Goal: Task Accomplishment & Management: Manage account settings

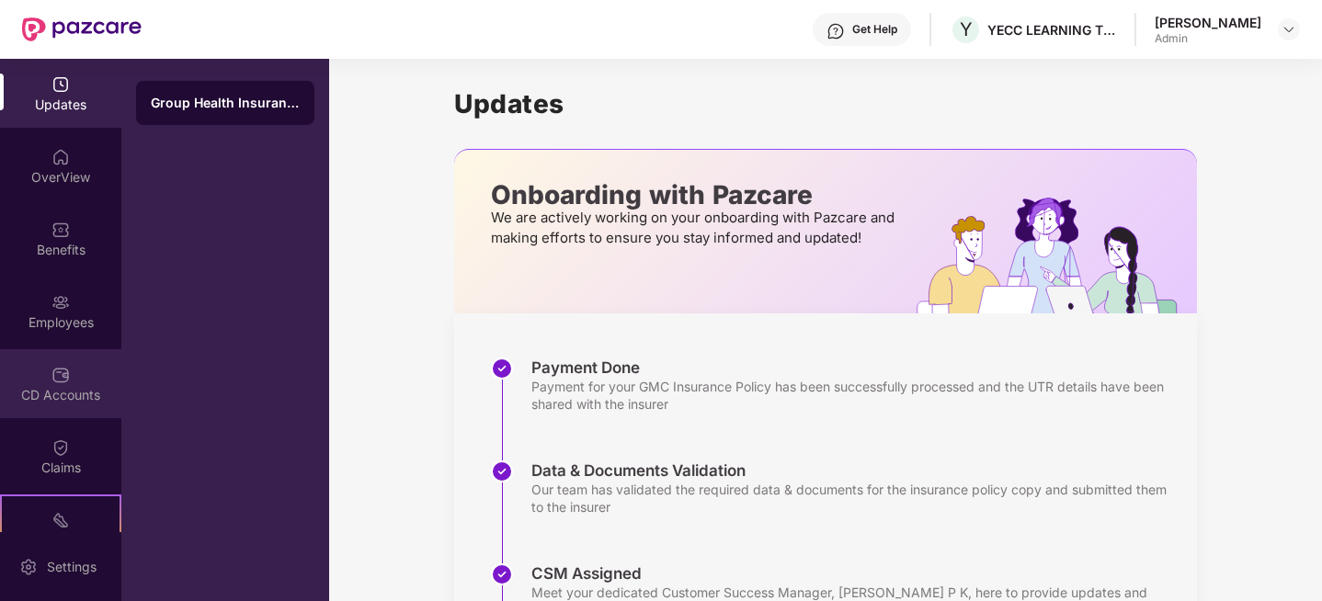
click at [59, 381] on img at bounding box center [60, 375] width 18 height 18
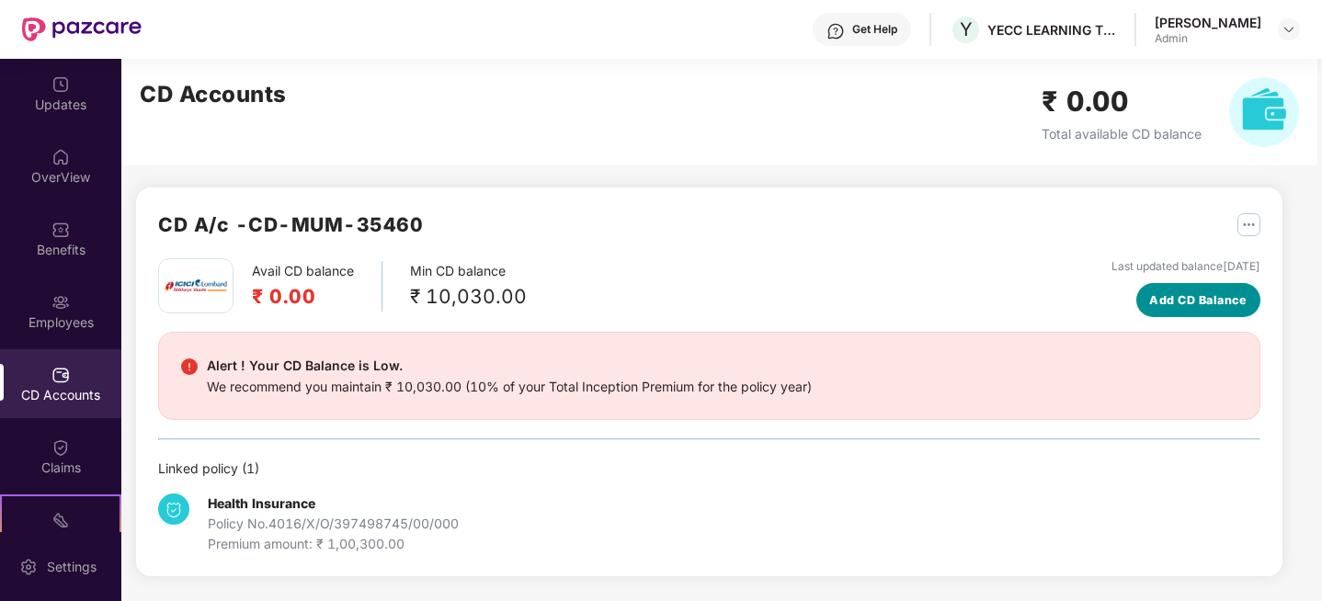
click at [1203, 299] on span "Add CD Balance" at bounding box center [1197, 300] width 97 height 18
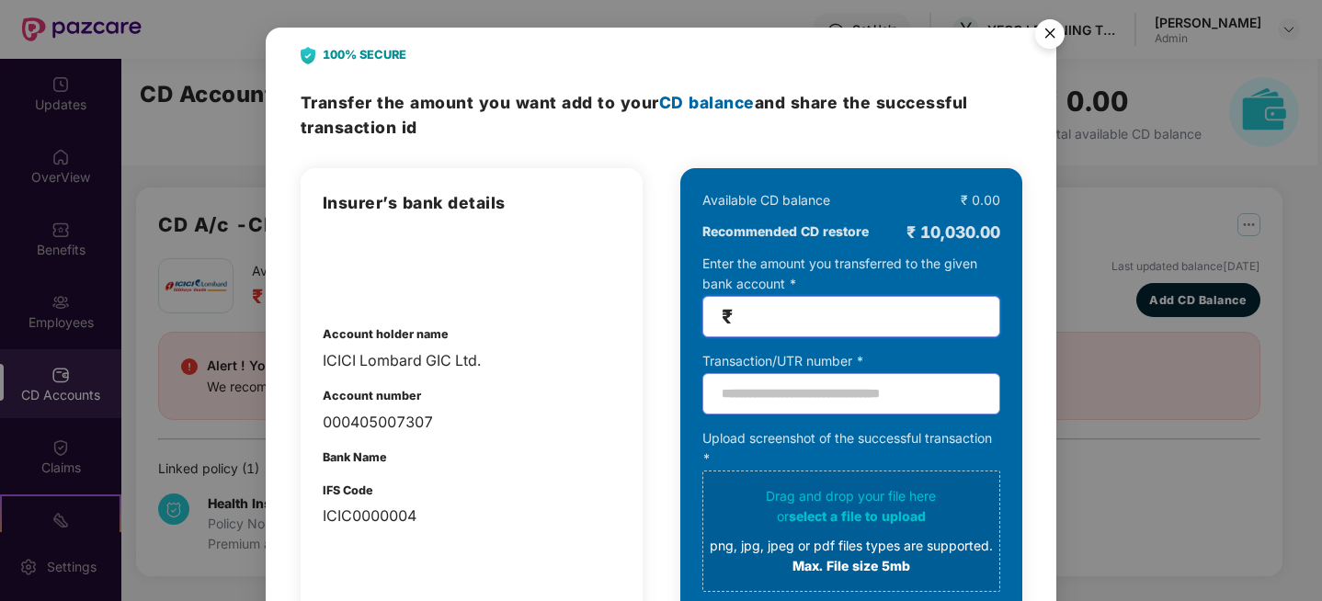
click at [746, 314] on input "number" at bounding box center [859, 316] width 245 height 21
type input "****"
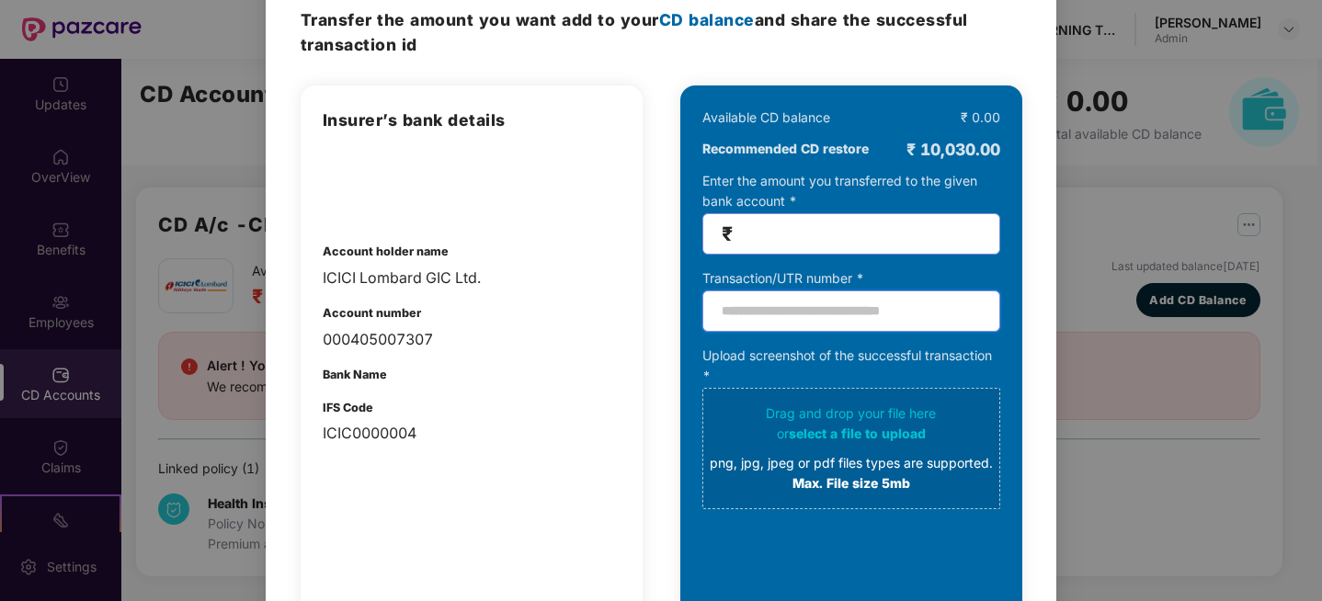
scroll to position [86, 0]
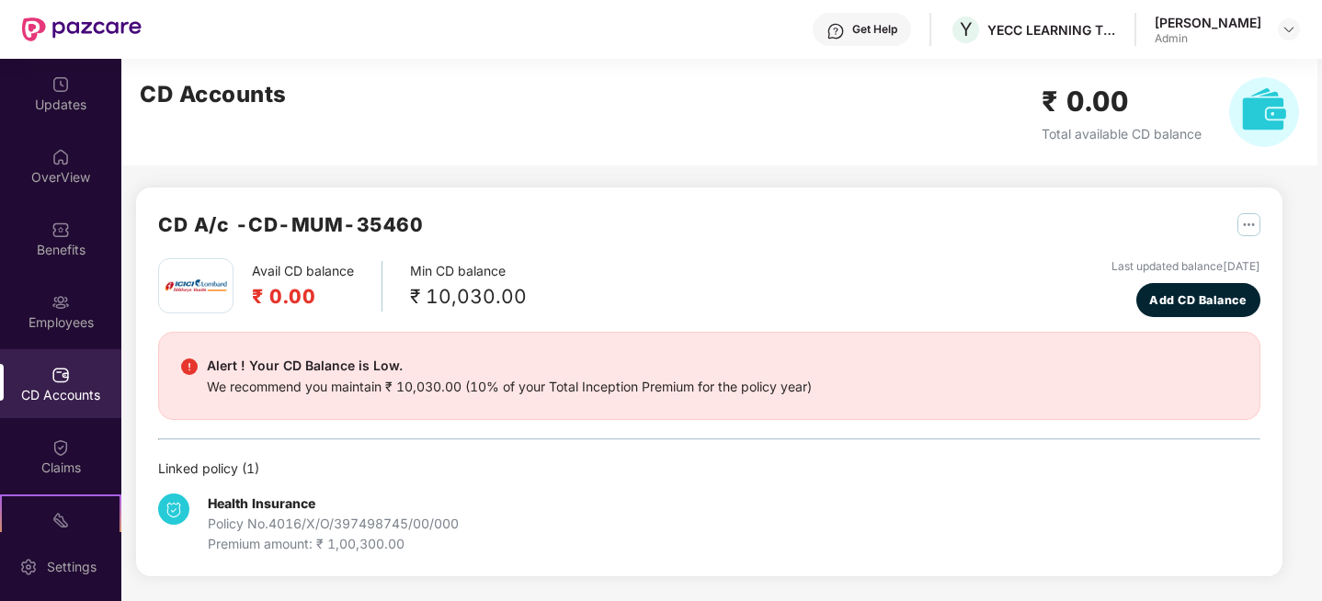
click at [455, 122] on div "CD Accounts ₹ 0.00 Total available CD balance" at bounding box center [719, 112] width 1196 height 107
